Goal: Information Seeking & Learning: Stay updated

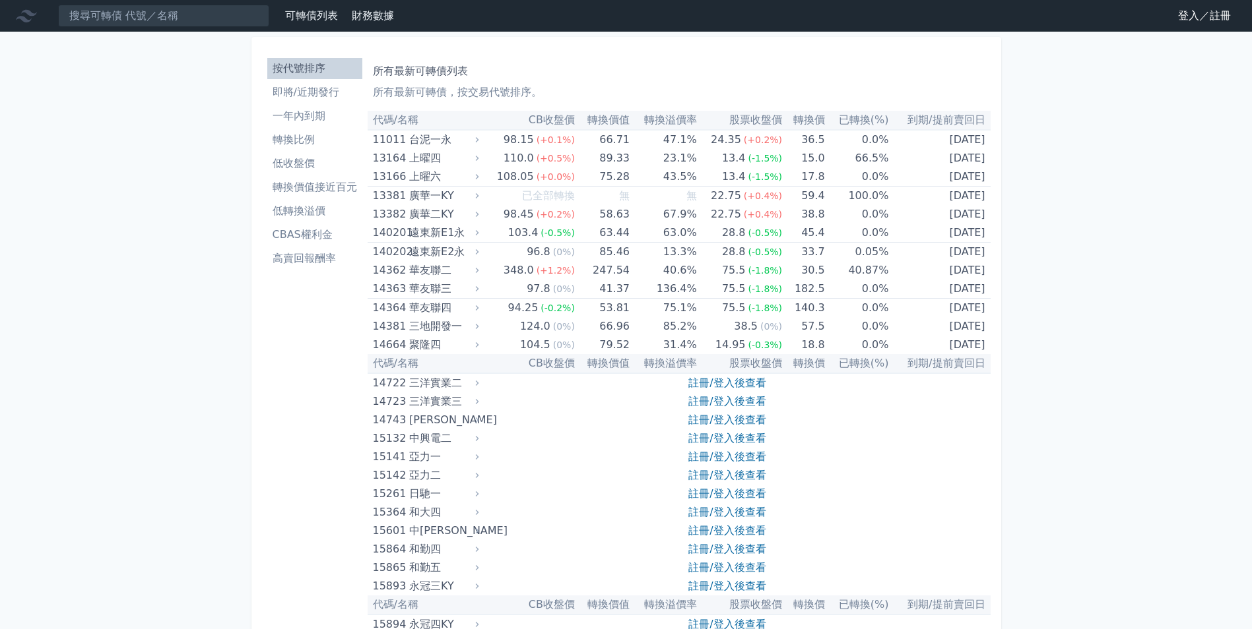
click at [332, 100] on li "即將/近期發行" at bounding box center [314, 92] width 95 height 16
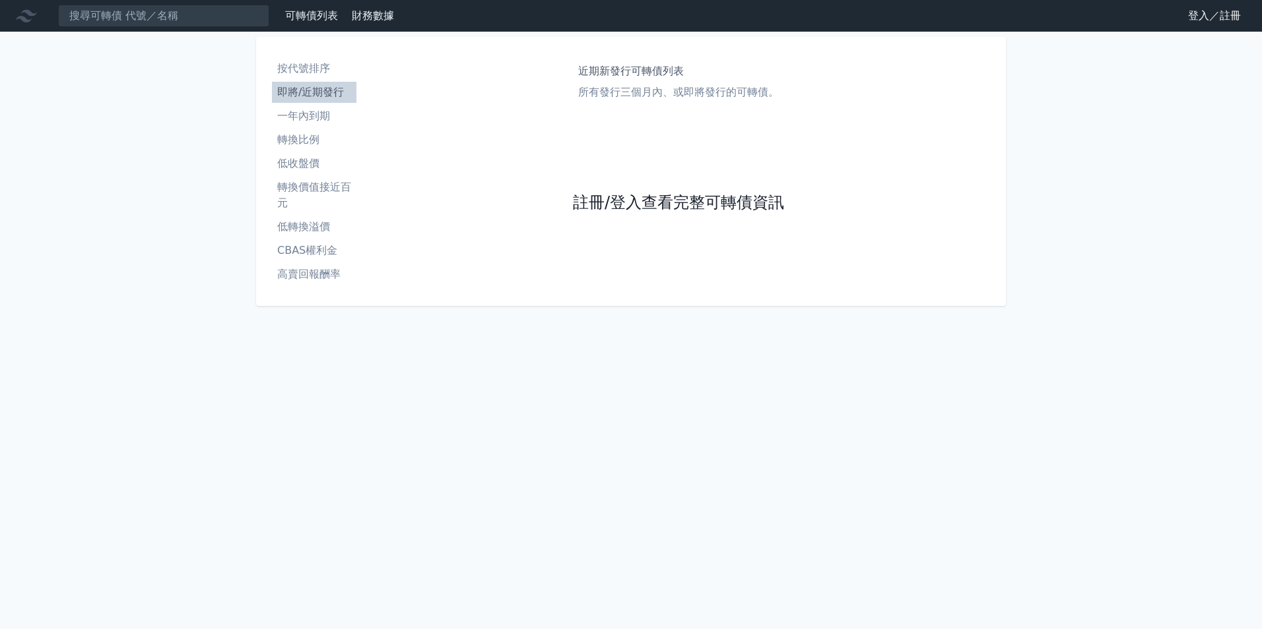
click at [700, 198] on link "註冊/登入查看完整可轉債資訊" at bounding box center [678, 203] width 211 height 21
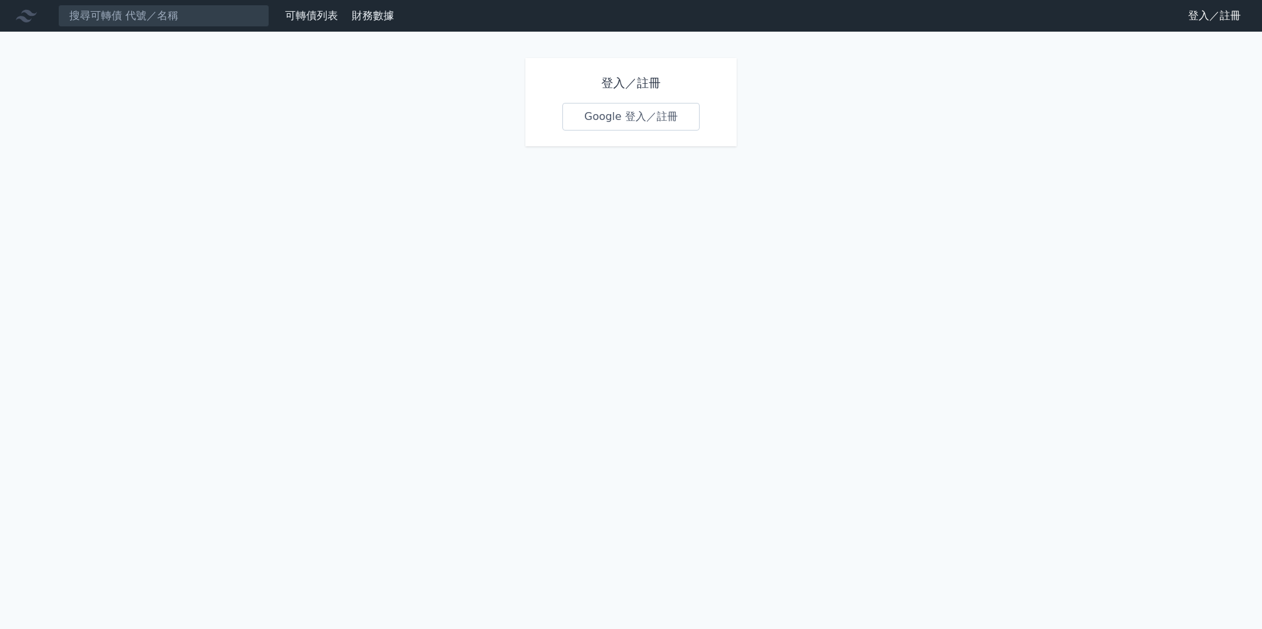
click at [680, 120] on link "Google 登入／註冊" at bounding box center [630, 117] width 137 height 28
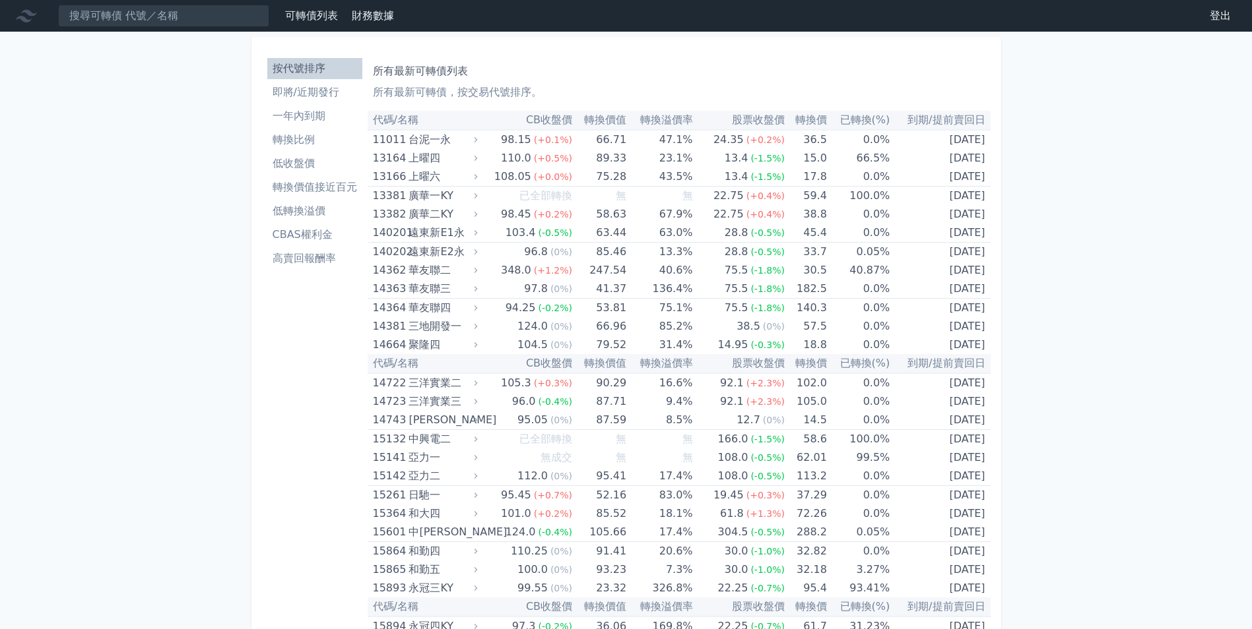
click at [294, 82] on link "即將/近期發行" at bounding box center [314, 92] width 95 height 21
